Goal: Check status: Check status

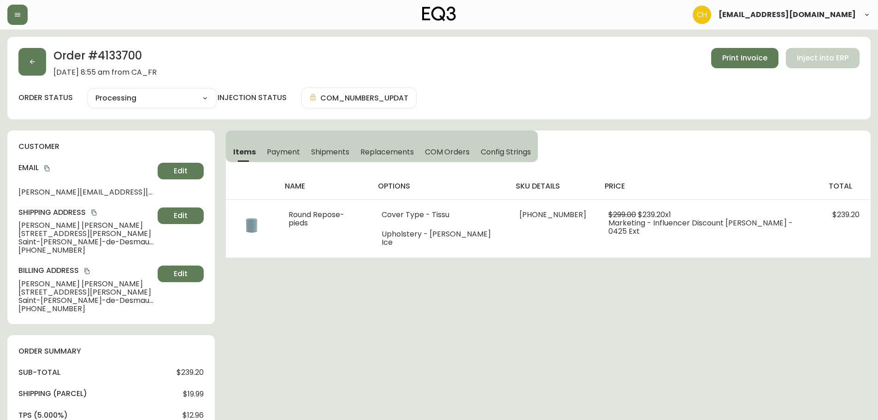
select select "PROCESSING"
click at [35, 63] on icon "button" at bounding box center [32, 61] width 7 height 7
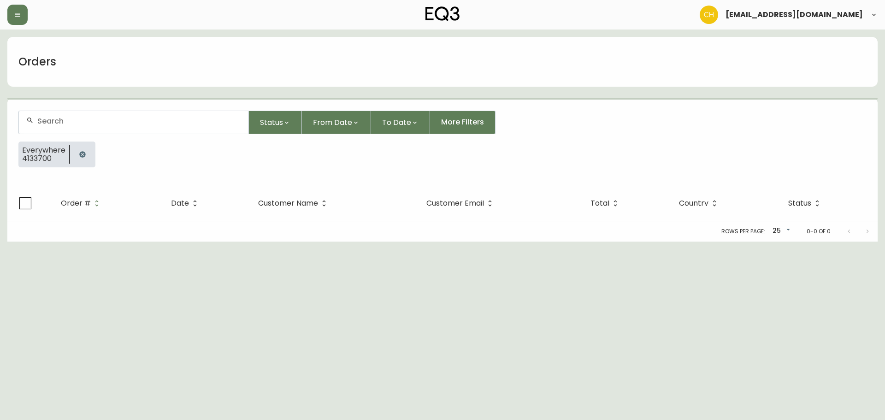
click at [42, 122] on input "text" at bounding box center [139, 121] width 204 height 9
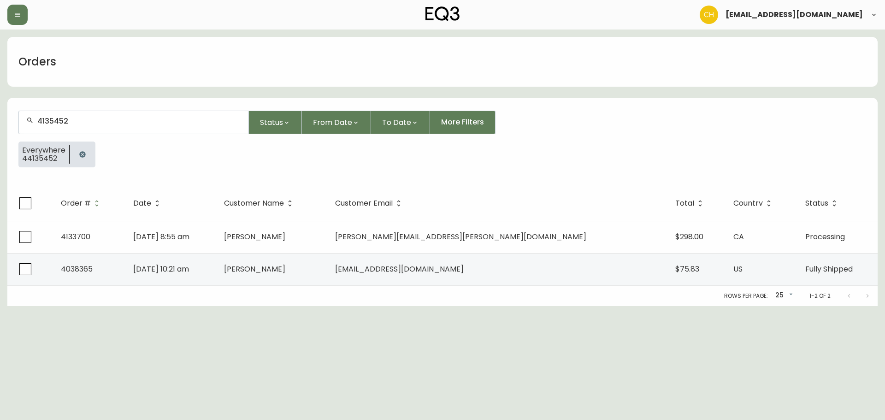
type input "44135452"
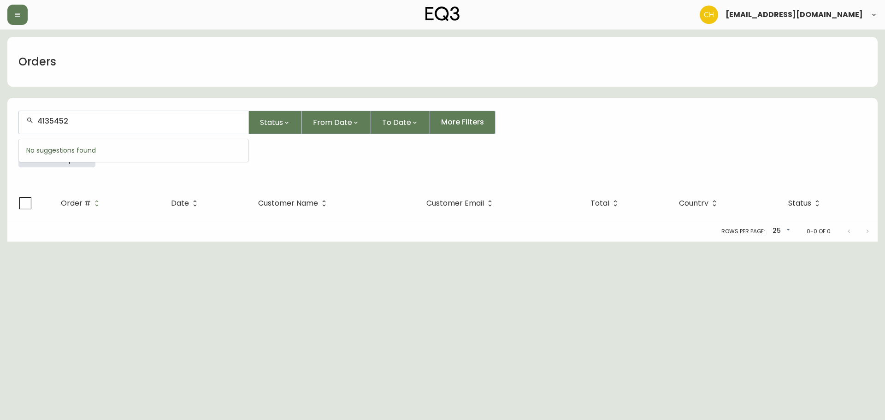
type input "4135452"
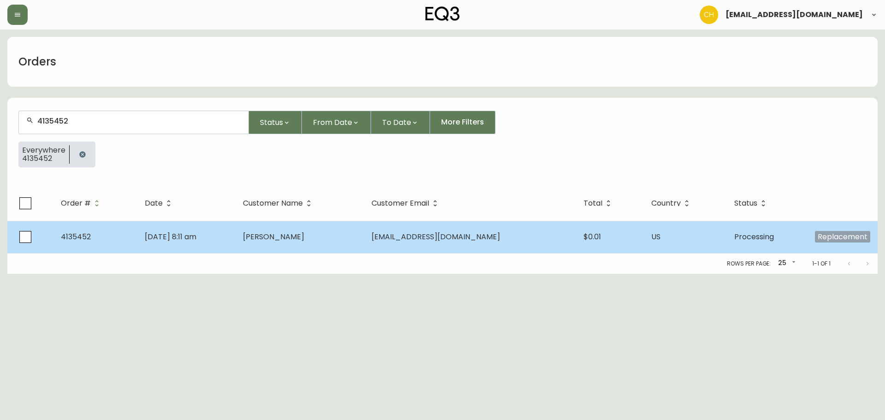
click at [284, 237] on span "[PERSON_NAME]" at bounding box center [273, 236] width 61 height 11
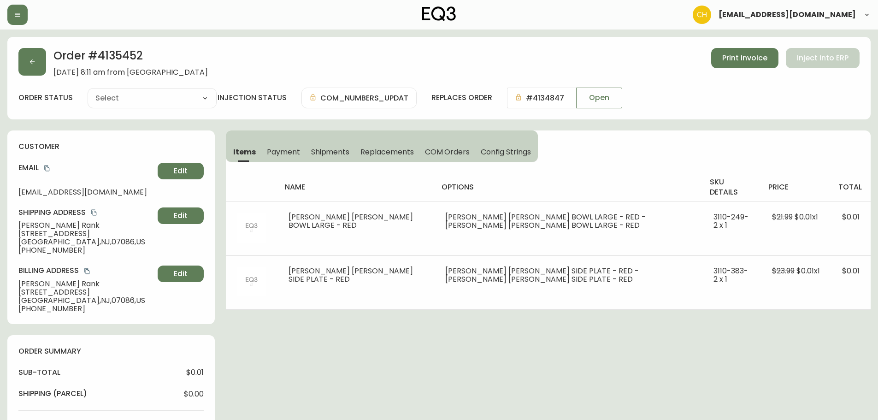
type input "Processing"
select select "PROCESSING"
